Goal: Entertainment & Leisure: Consume media (video, audio)

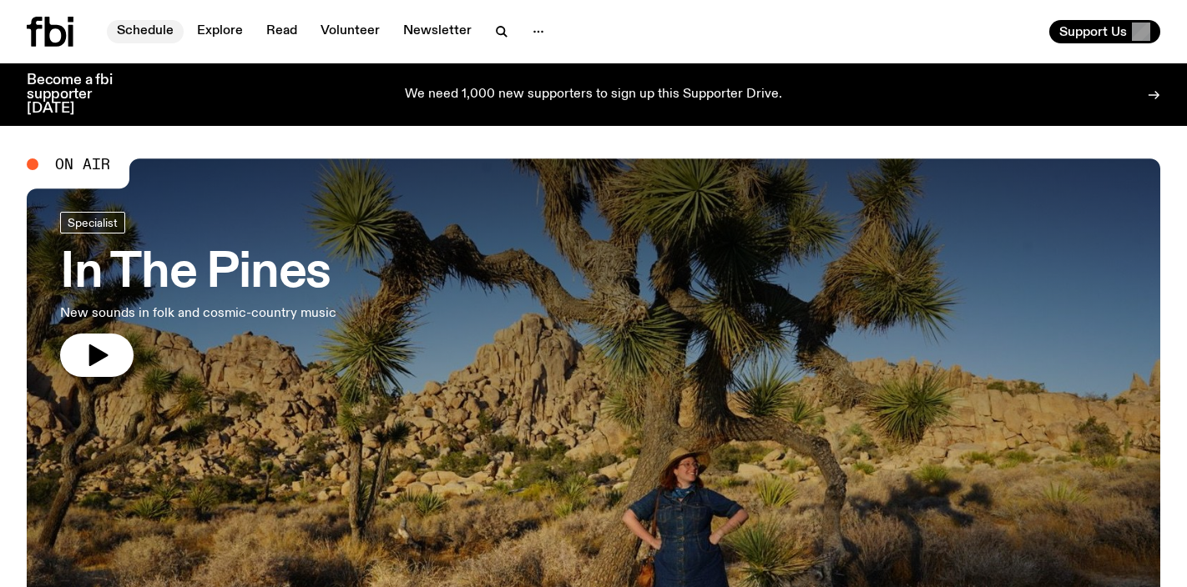
click at [136, 32] on link "Schedule" at bounding box center [145, 31] width 77 height 23
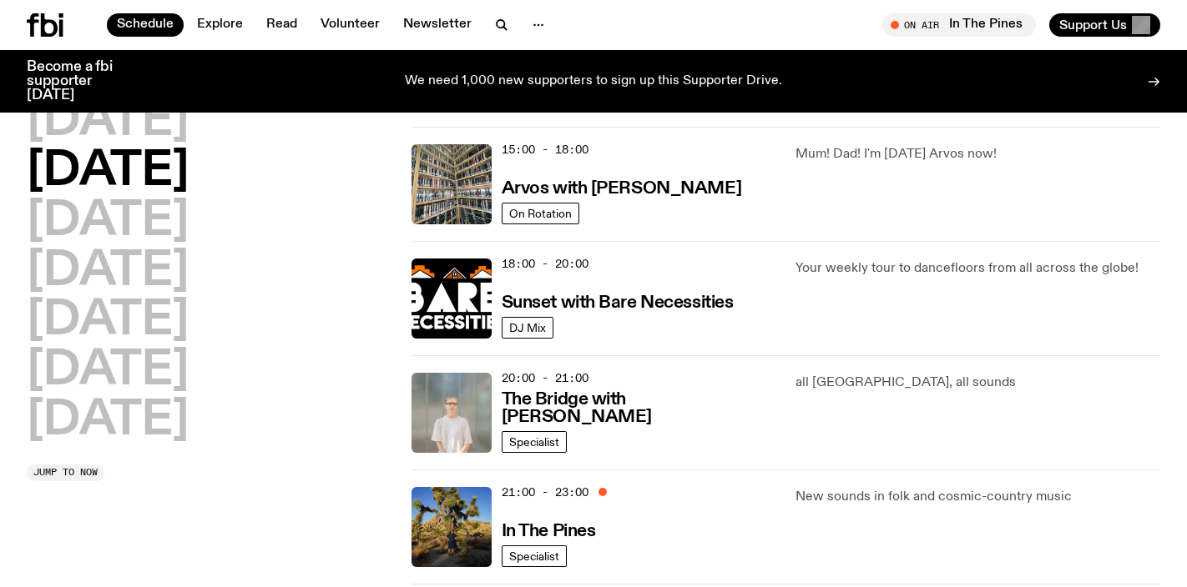
scroll to position [729, 0]
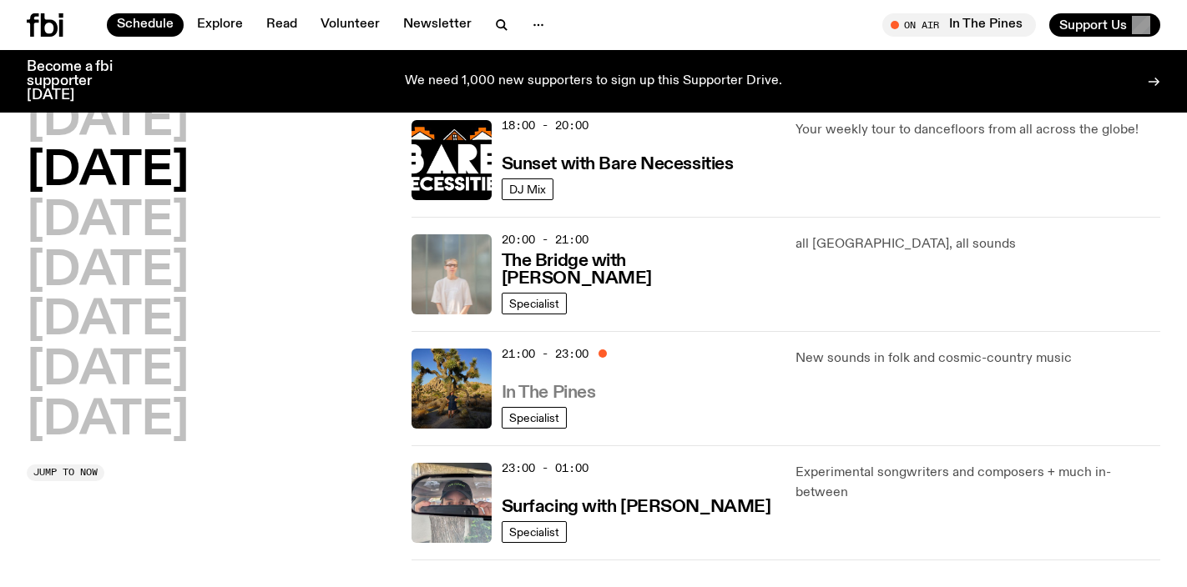
click at [577, 391] on h3 "In The Pines" at bounding box center [549, 394] width 94 height 18
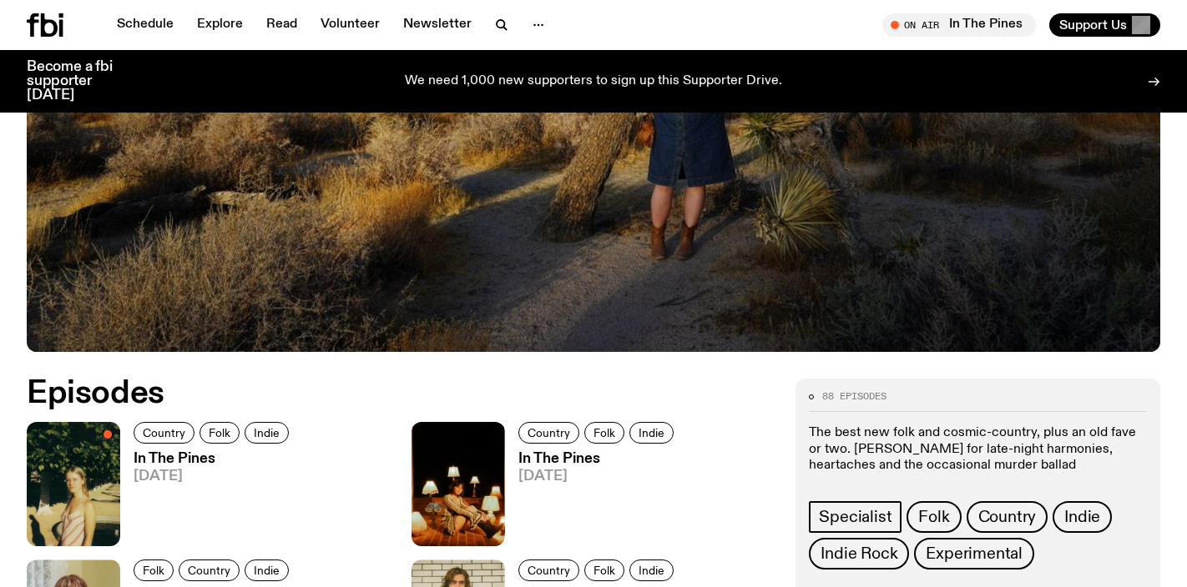
scroll to position [582, 0]
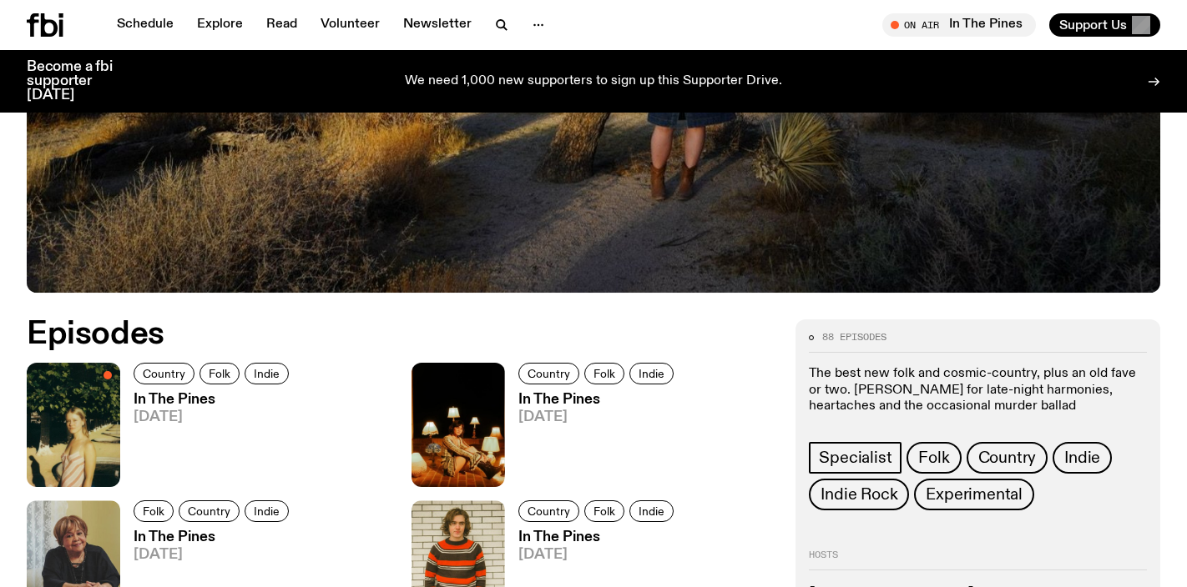
click at [189, 398] on h3 "In The Pines" at bounding box center [214, 400] width 160 height 14
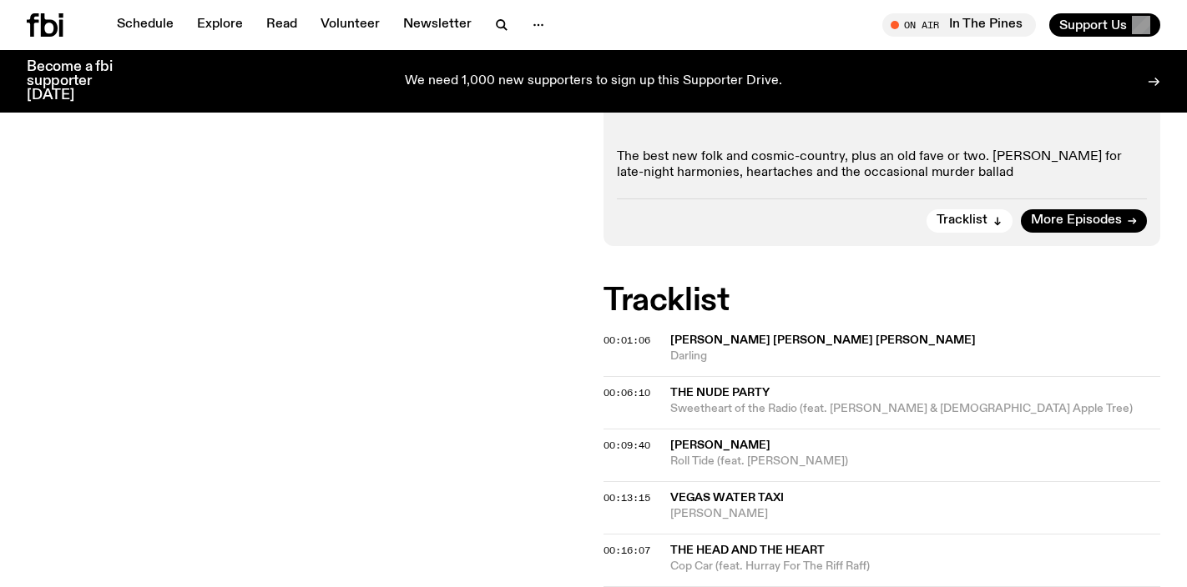
scroll to position [376, 0]
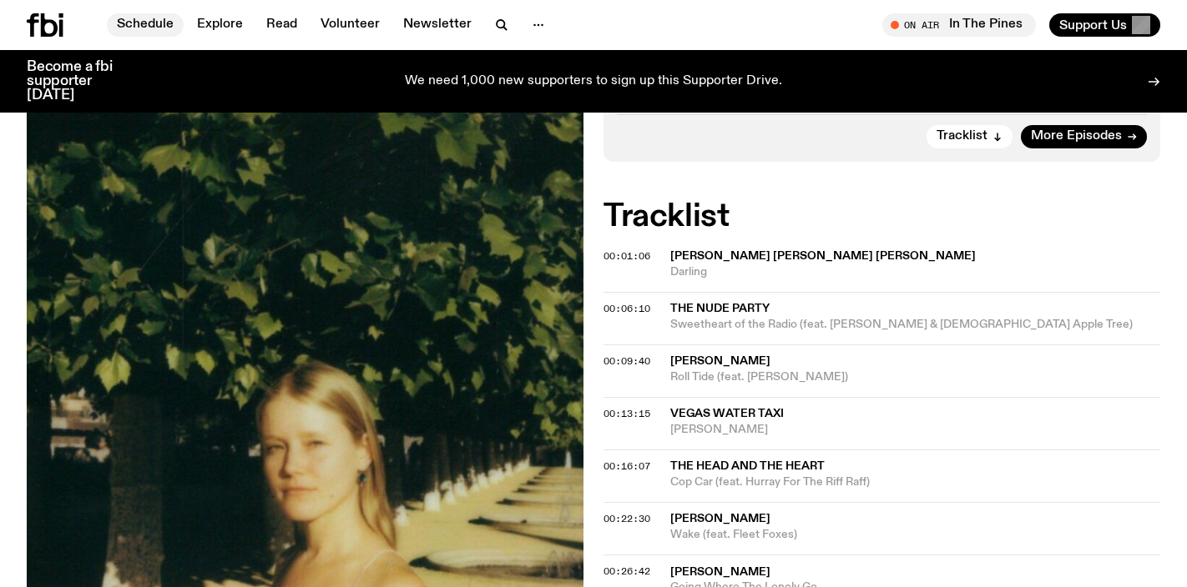
click at [139, 28] on link "Schedule" at bounding box center [145, 24] width 77 height 23
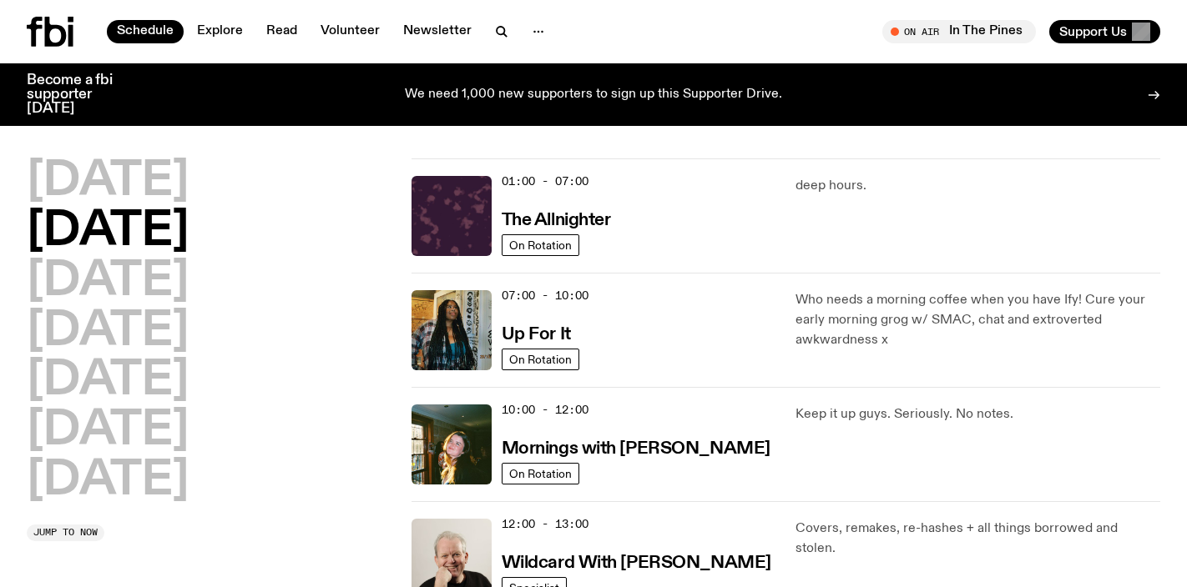
click at [62, 36] on icon at bounding box center [56, 32] width 22 height 30
